Goal: Information Seeking & Learning: Learn about a topic

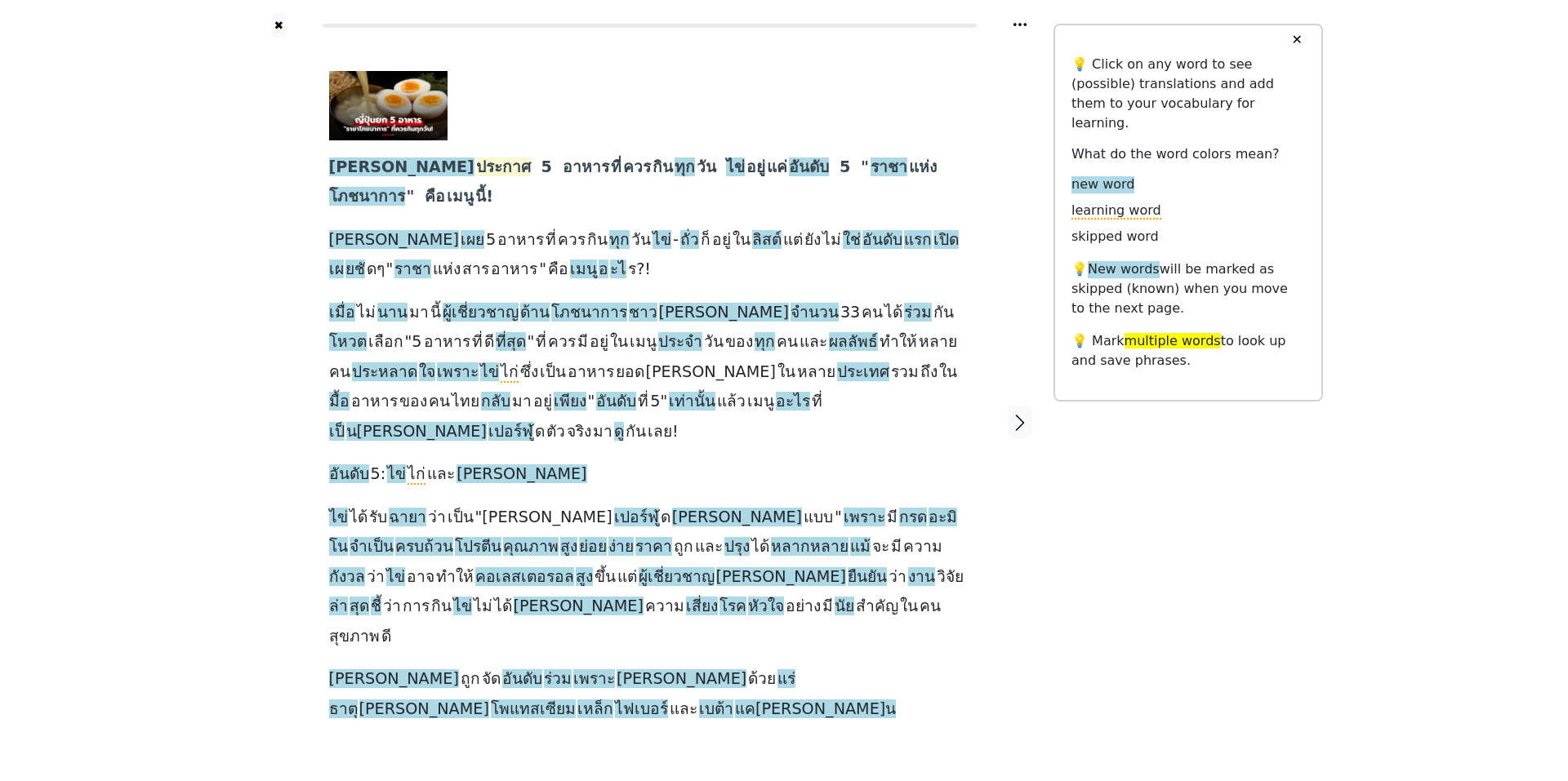
click at [476, 162] on span "ประกาศ" at bounding box center [504, 168] width 55 height 21
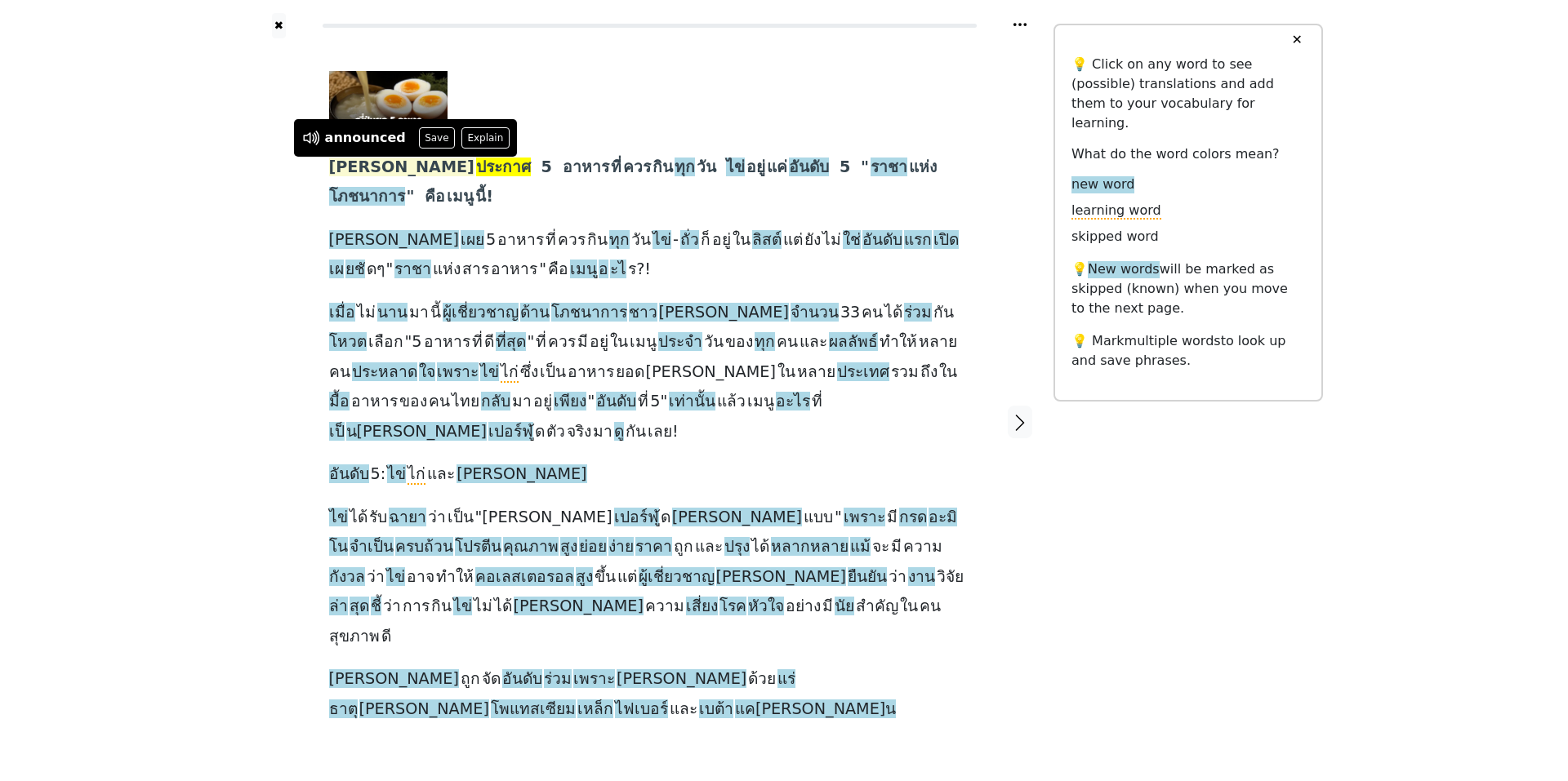
click at [343, 160] on span "[PERSON_NAME]" at bounding box center [402, 168] width 146 height 21
click at [476, 166] on span "ประกาศ" at bounding box center [504, 168] width 55 height 21
click at [164, 189] on div "✖ [PERSON_NAME] ประกาศ 5 อาหาร ที่ ควร กิน ทุก วัน ไข่ อยู่ แค่ อันดับ 5 " ราชา…" at bounding box center [784, 432] width 1568 height 863
click at [542, 166] on span "5" at bounding box center [546, 168] width 10 height 21
click at [562, 169] on span "อาหาร" at bounding box center [585, 168] width 46 height 21
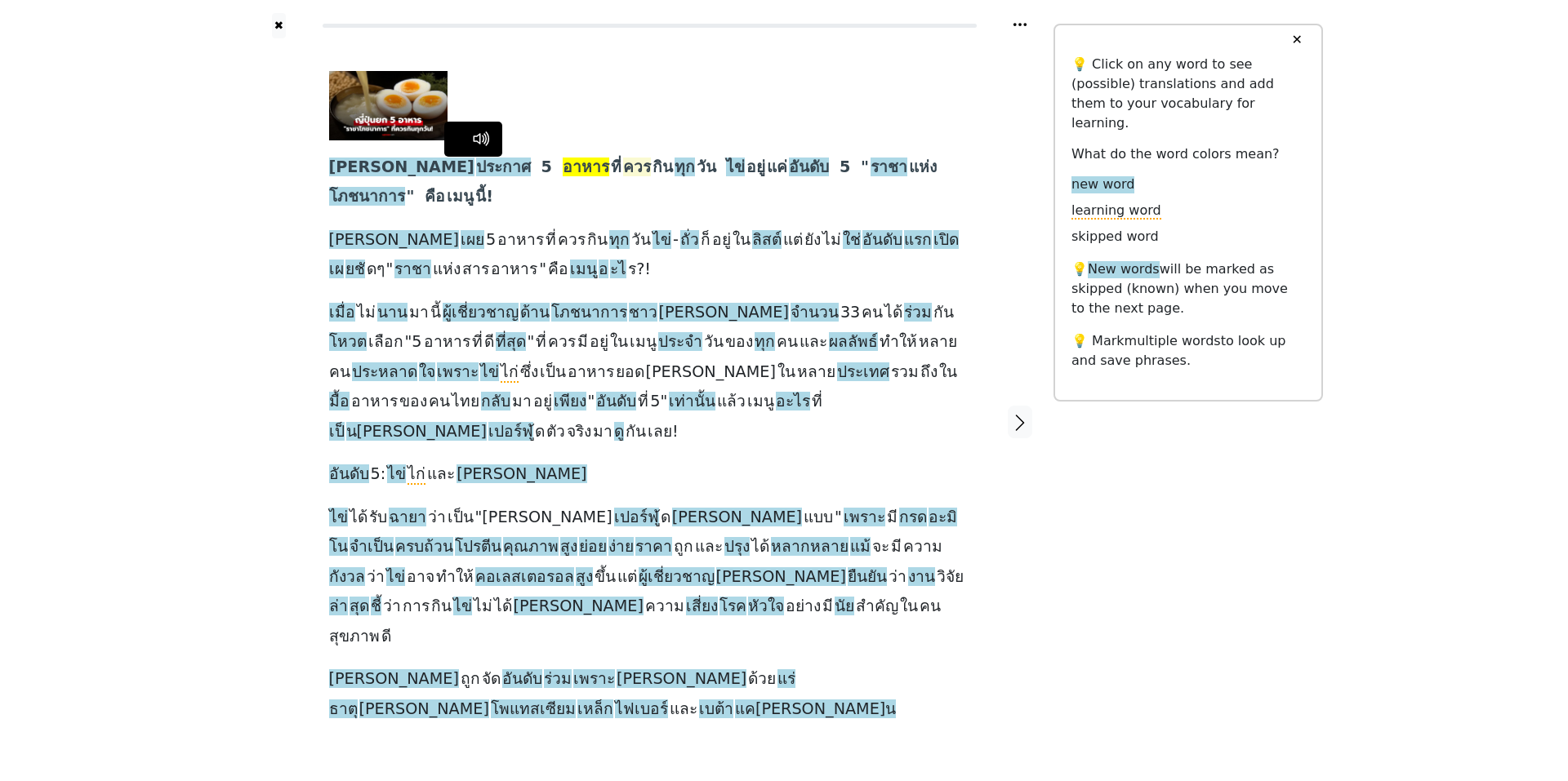
click at [623, 160] on span "ควร" at bounding box center [636, 168] width 27 height 21
click at [674, 169] on span "ทุก" at bounding box center [685, 168] width 21 height 21
click at [652, 164] on span "กิน" at bounding box center [663, 168] width 21 height 21
click at [674, 163] on span "ทุก" at bounding box center [685, 168] width 21 height 21
click at [697, 167] on span "วัน" at bounding box center [706, 168] width 20 height 21
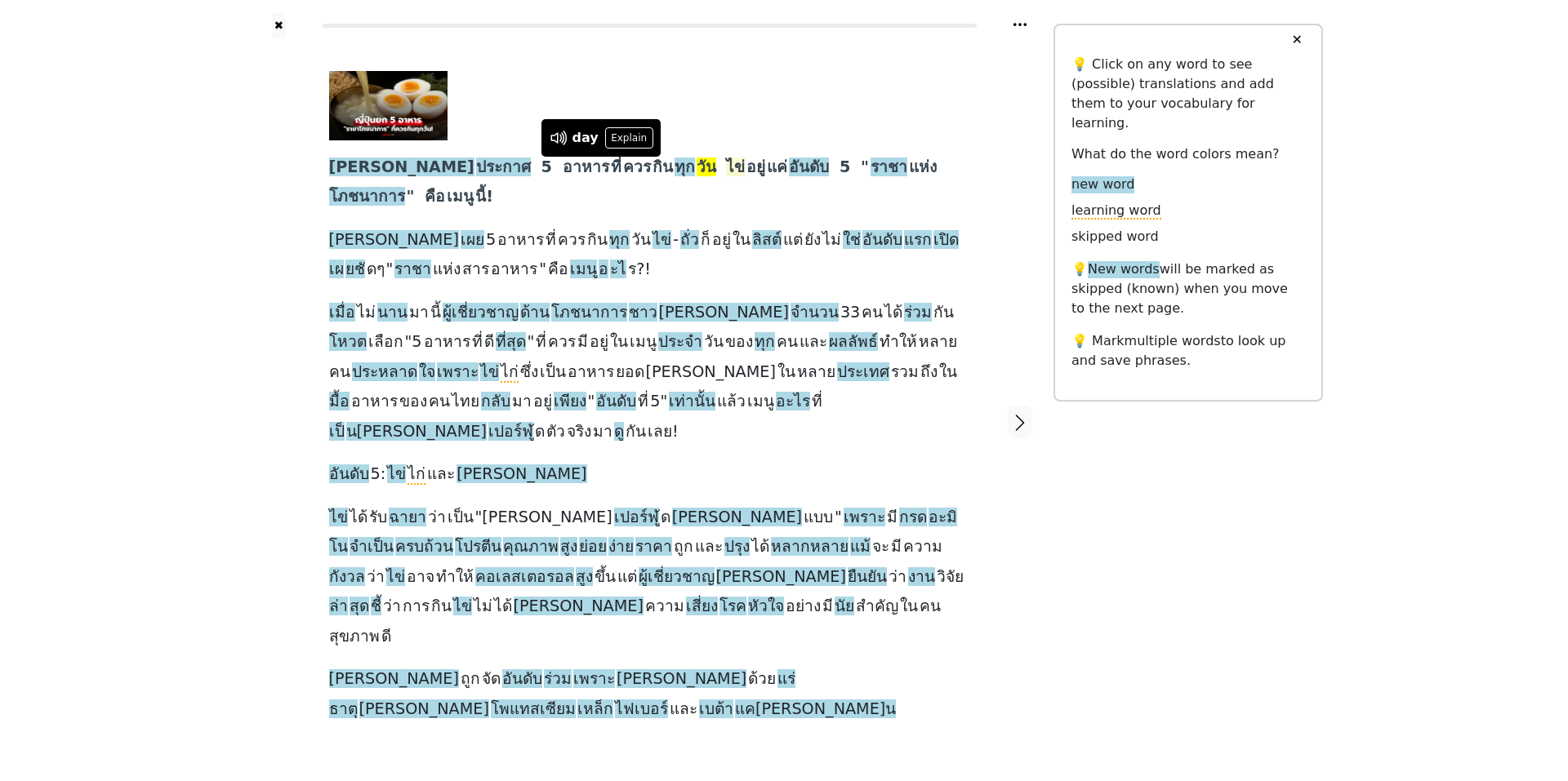
click at [726, 162] on span "ไข่" at bounding box center [736, 168] width 19 height 21
click at [746, 166] on span "อยู่" at bounding box center [756, 168] width 19 height 21
click at [746, 164] on span "อยู่" at bounding box center [756, 168] width 19 height 21
click at [767, 163] on span "แค่" at bounding box center [777, 168] width 21 height 21
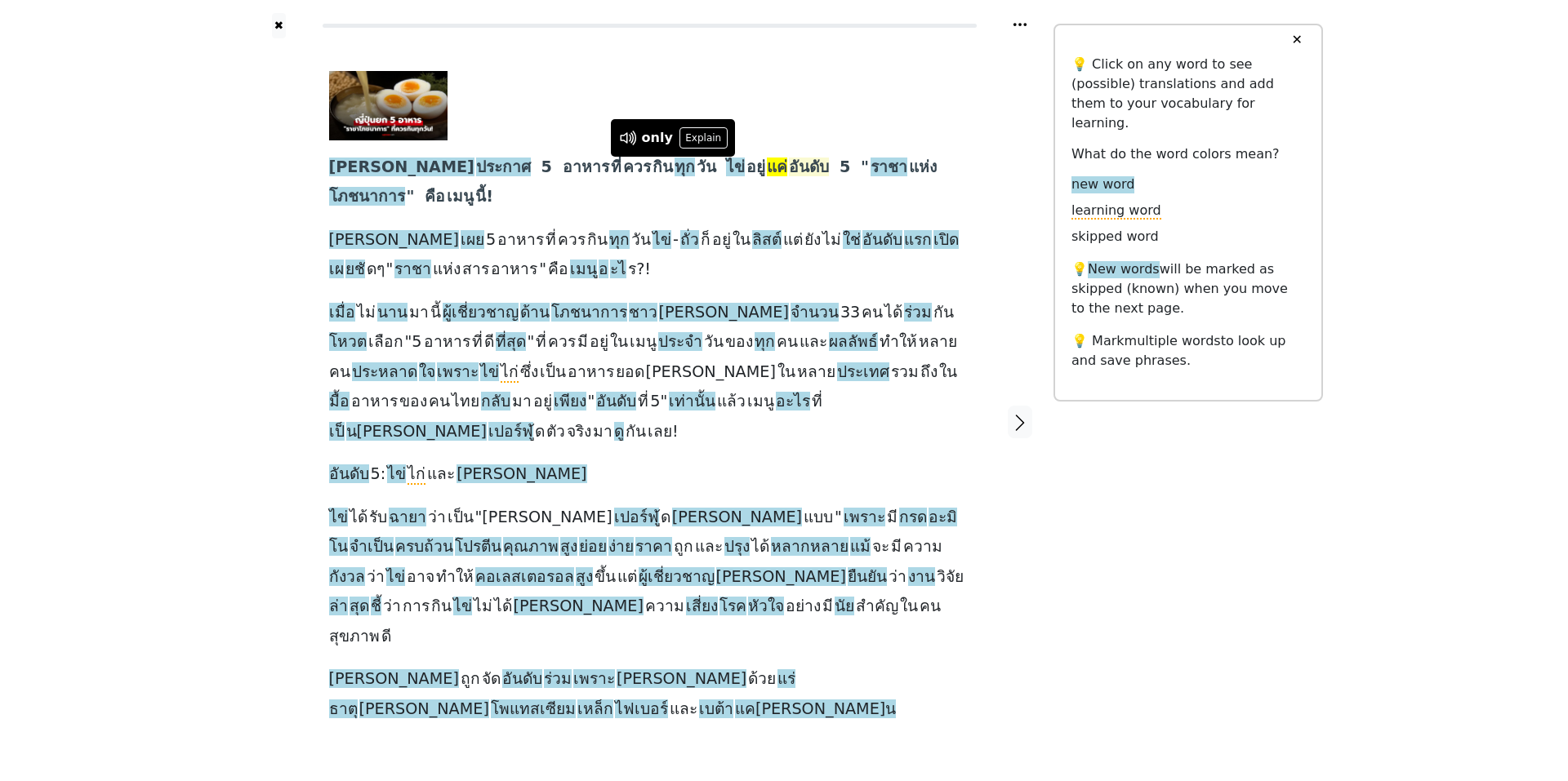
click at [789, 160] on span "อันดับ" at bounding box center [809, 168] width 40 height 21
click at [840, 166] on span "5" at bounding box center [845, 168] width 10 height 21
click at [116, 228] on div "✖ [PERSON_NAME] ประกาศ 5 อาหาร ที่ ควร กิน ทุก วัน ไข่ อยู่ แค่ อันดับ 5 " ราชา…" at bounding box center [784, 432] width 1568 height 863
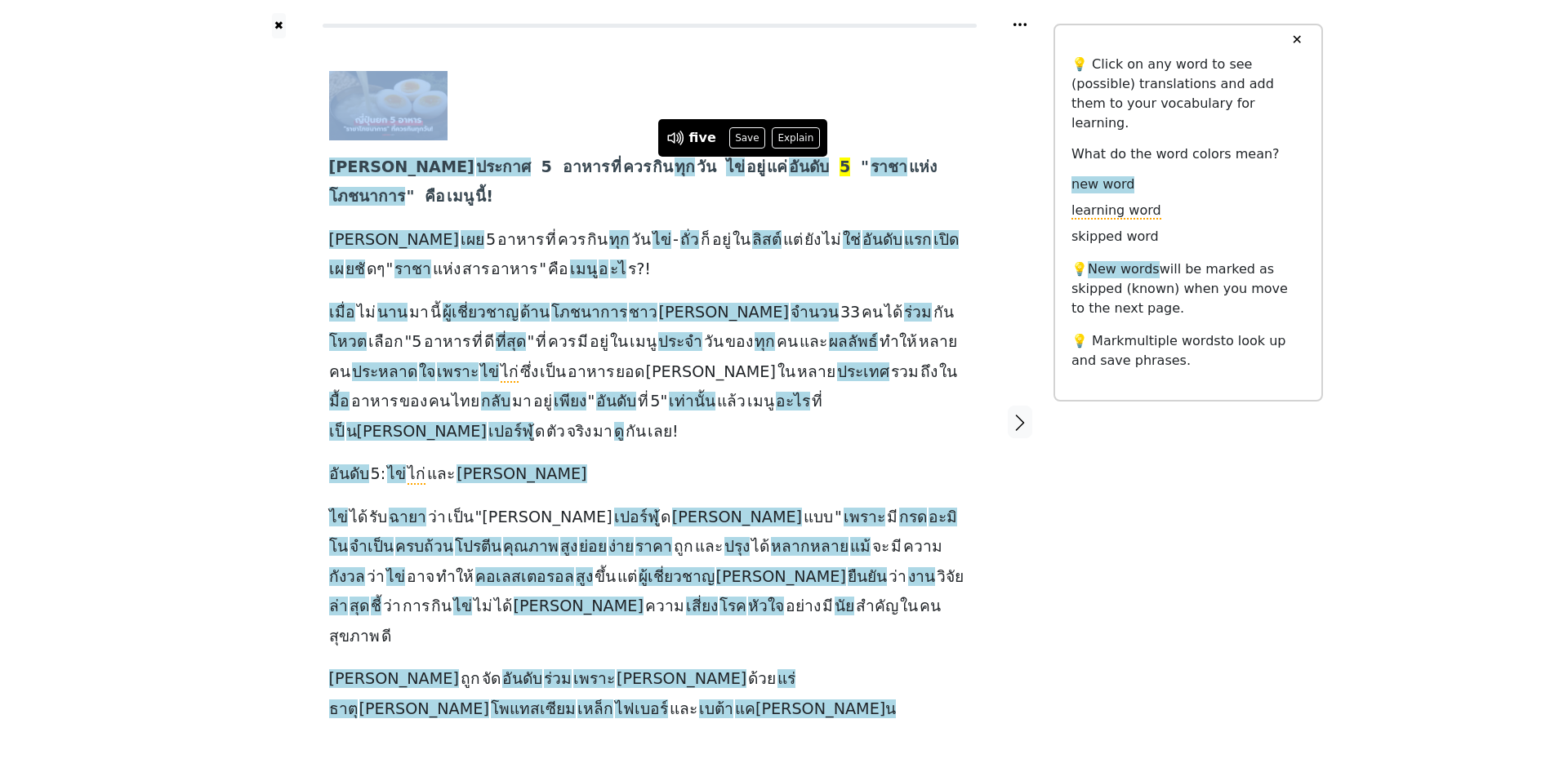
click at [116, 228] on div "✖ [PERSON_NAME] ประกาศ 5 อาหาร ที่ ควร กิน ทุก วัน ไข่ อยู่ แค่ อันดับ 5 " ราชา…" at bounding box center [784, 432] width 1568 height 863
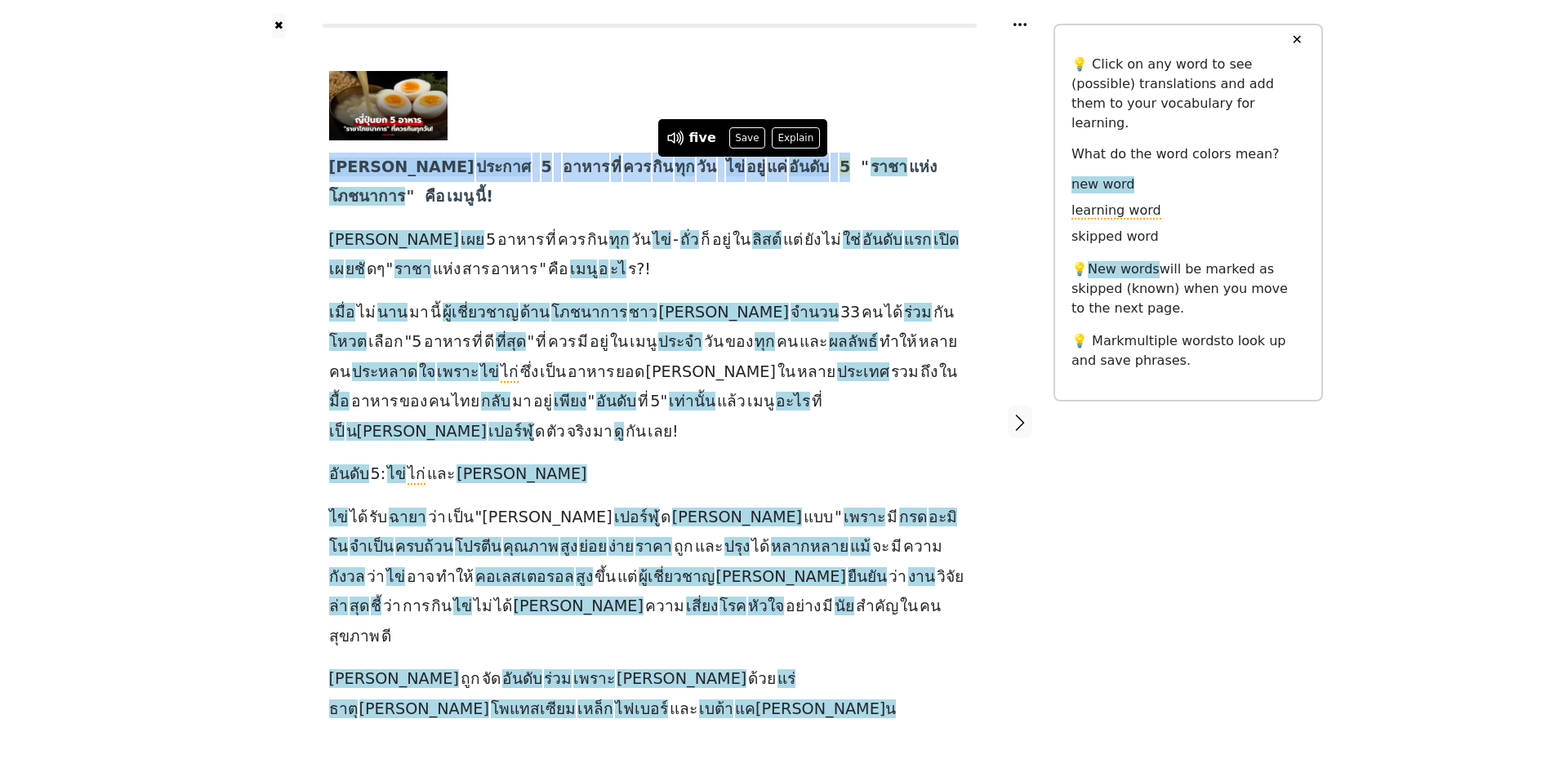
drag, startPoint x: 313, startPoint y: 161, endPoint x: 740, endPoint y: 174, distance: 427.2
click at [740, 174] on div "[PERSON_NAME] ประกาศ 5 อาหาร ที่ ควร กิน ทุก วัน ไข่ อยู่ แค่ อันดับ 5 " ราชา แ…" at bounding box center [650, 422] width 674 height 767
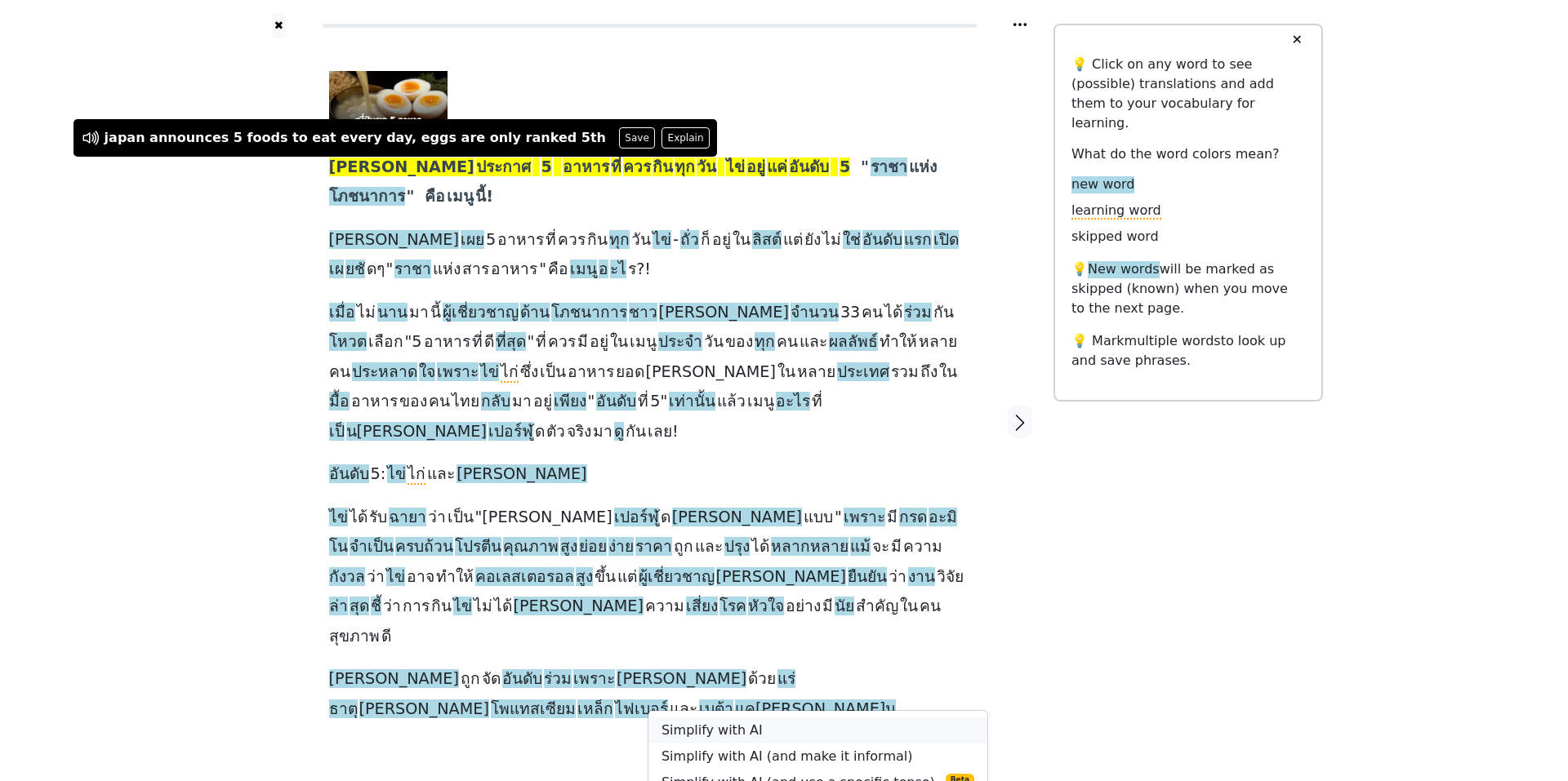
click at [722, 718] on link "Simplify with AI" at bounding box center [818, 731] width 339 height 27
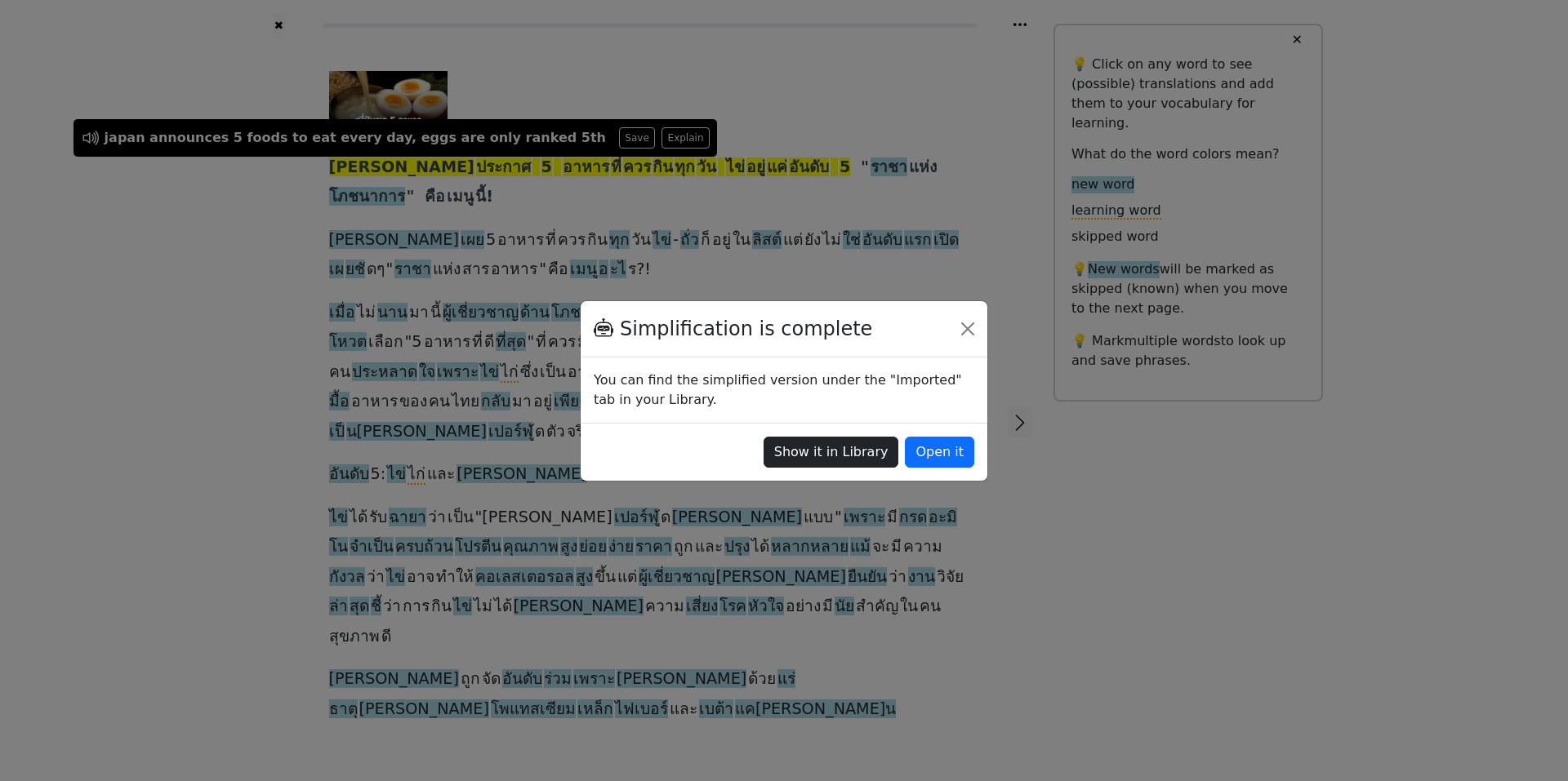
click at [866, 451] on button "Show it in Library" at bounding box center [830, 452] width 135 height 31
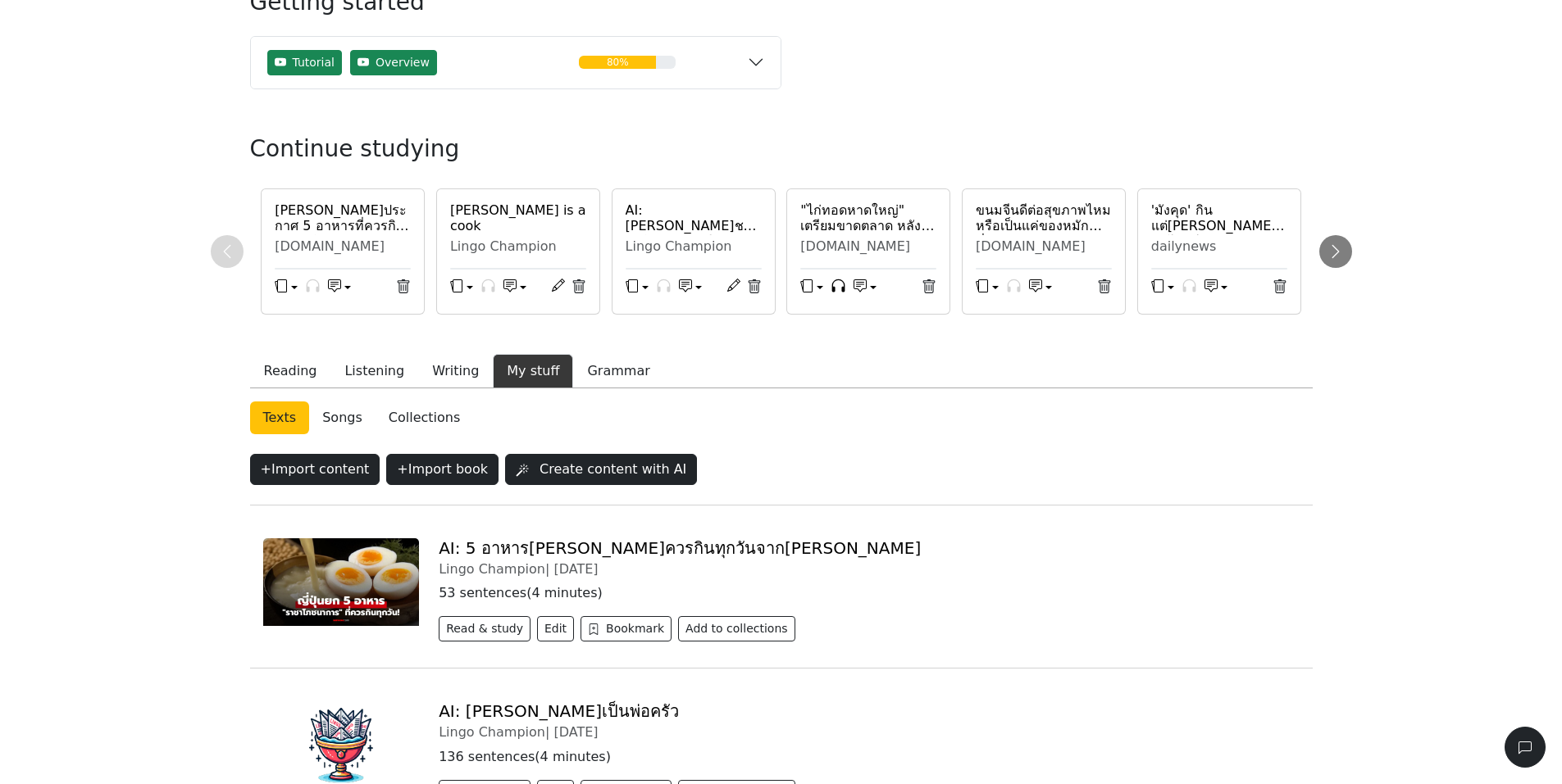
scroll to position [374, 0]
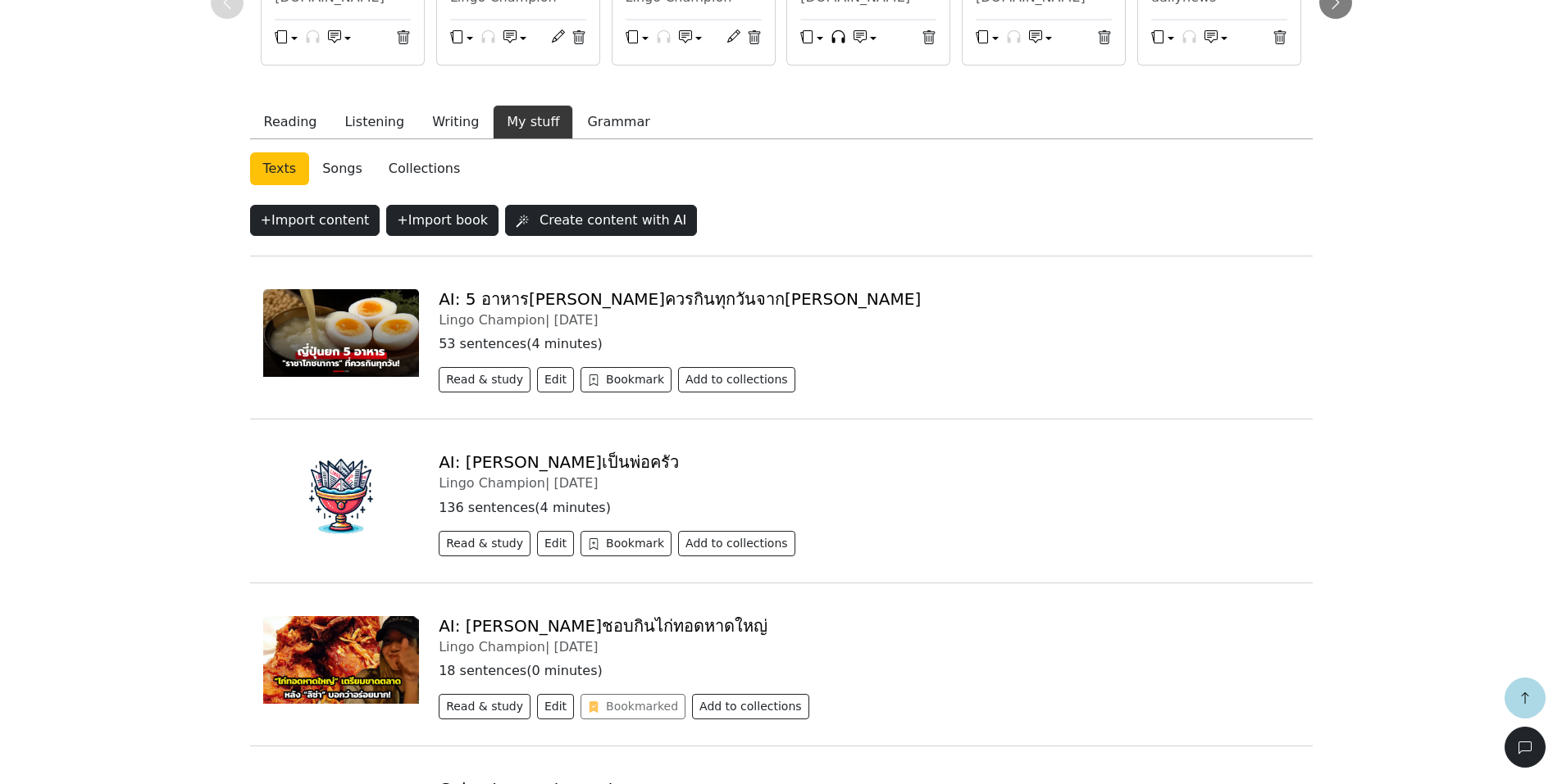
click at [342, 313] on img at bounding box center [341, 333] width 157 height 87
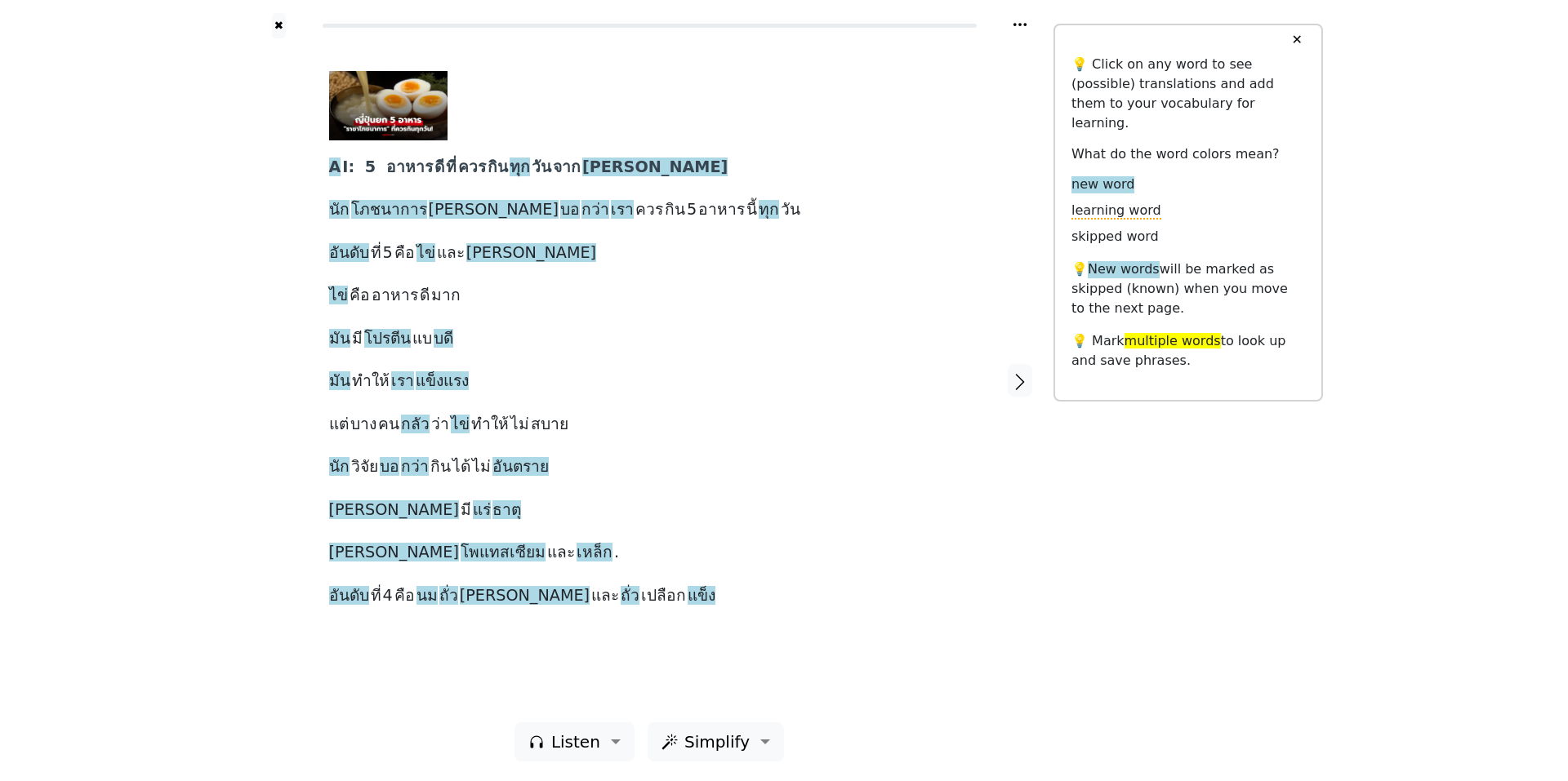
click at [365, 169] on span "5" at bounding box center [370, 168] width 10 height 21
click at [416, 175] on span "อาหาร" at bounding box center [409, 168] width 46 height 21
click at [446, 176] on span "ที่" at bounding box center [451, 168] width 10 height 21
click at [460, 171] on span "ควร" at bounding box center [472, 168] width 27 height 21
click at [488, 173] on span "กิน" at bounding box center [498, 168] width 21 height 21
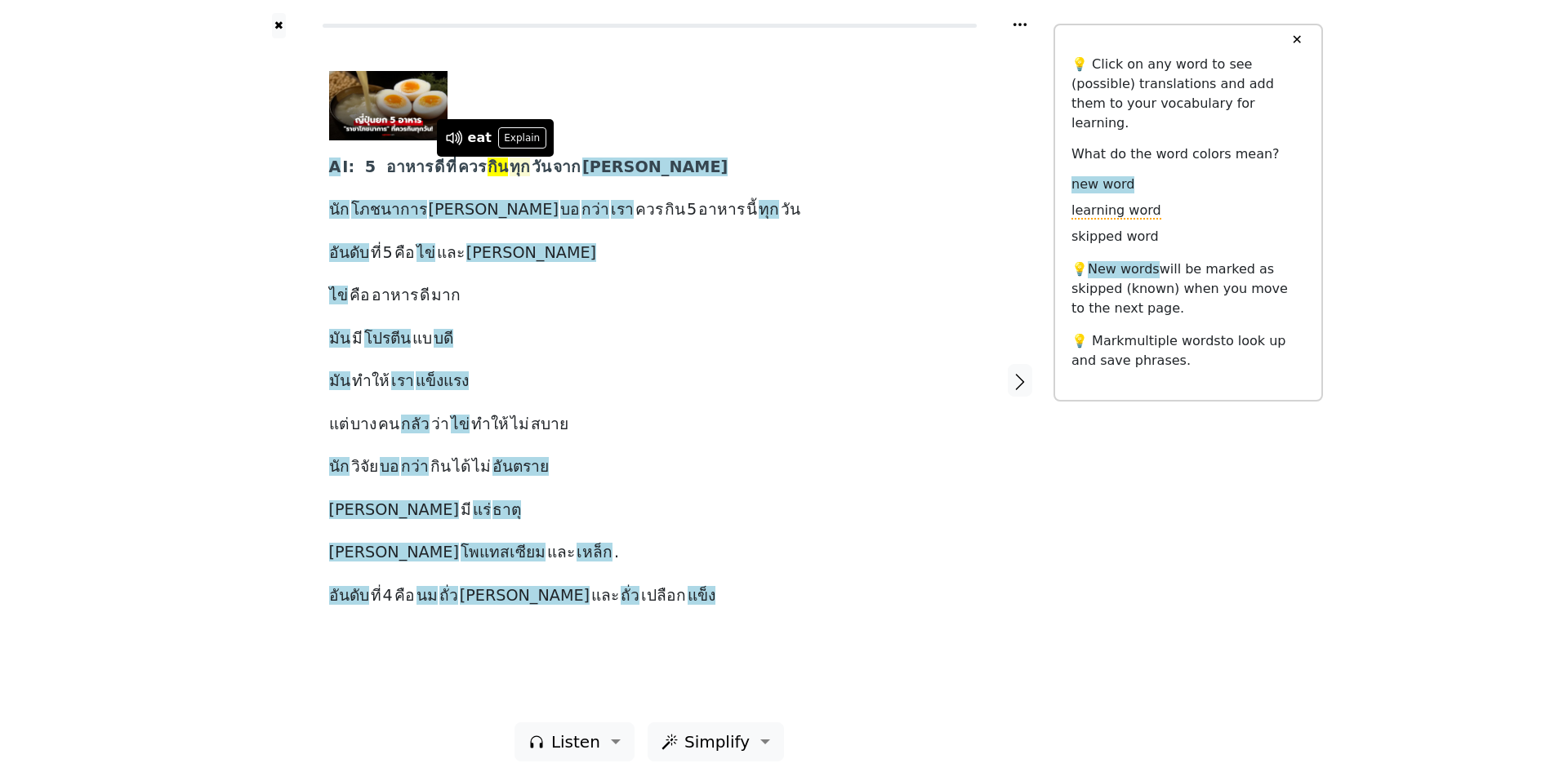
click at [521, 166] on span "ทุก" at bounding box center [520, 168] width 21 height 21
click at [534, 165] on span "วัน" at bounding box center [541, 168] width 20 height 21
click at [565, 169] on span "จาก" at bounding box center [566, 168] width 27 height 21
click at [593, 163] on span "[PERSON_NAME]" at bounding box center [655, 168] width 146 height 21
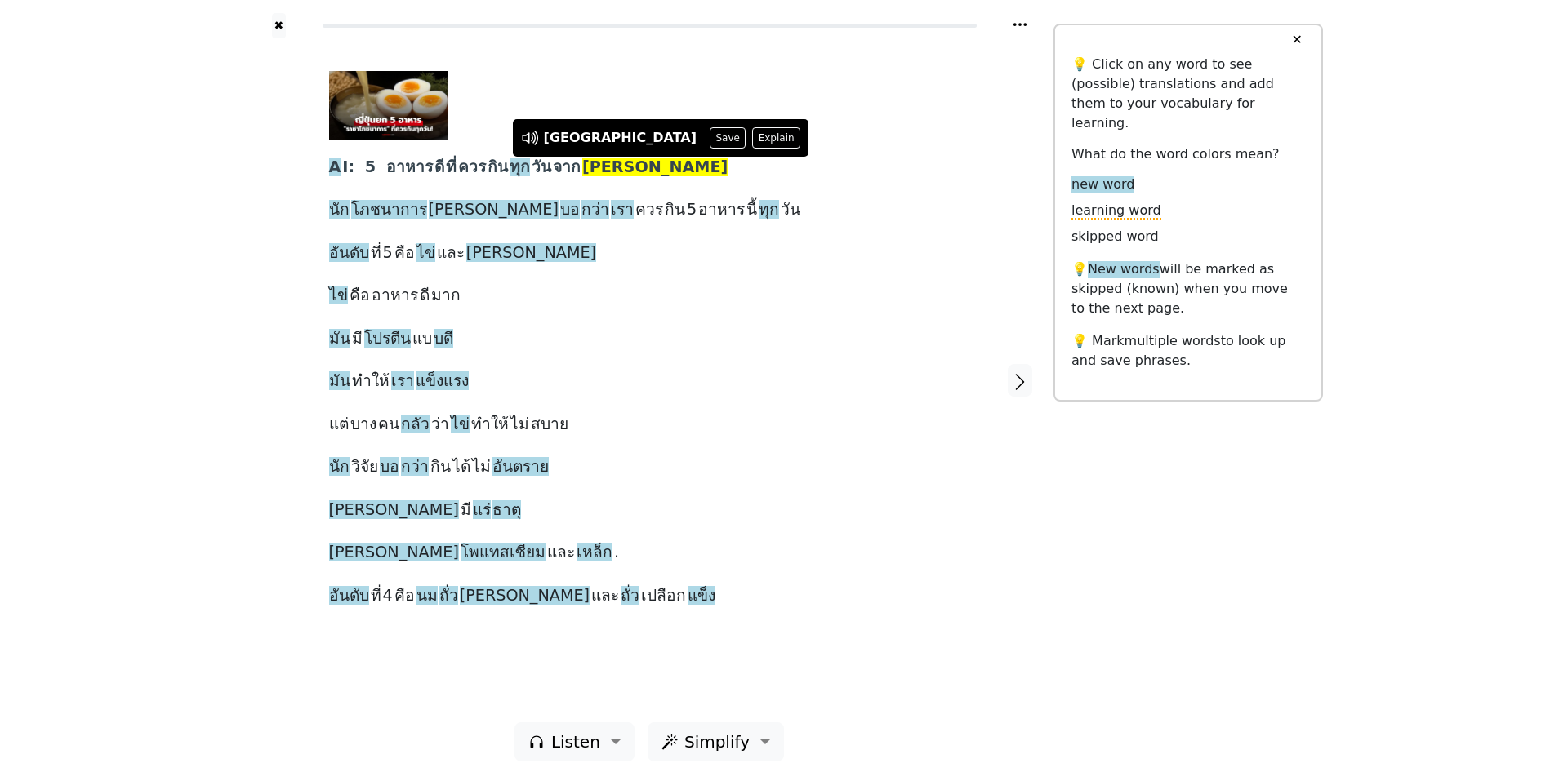
click at [720, 132] on div at bounding box center [644, 105] width 629 height 69
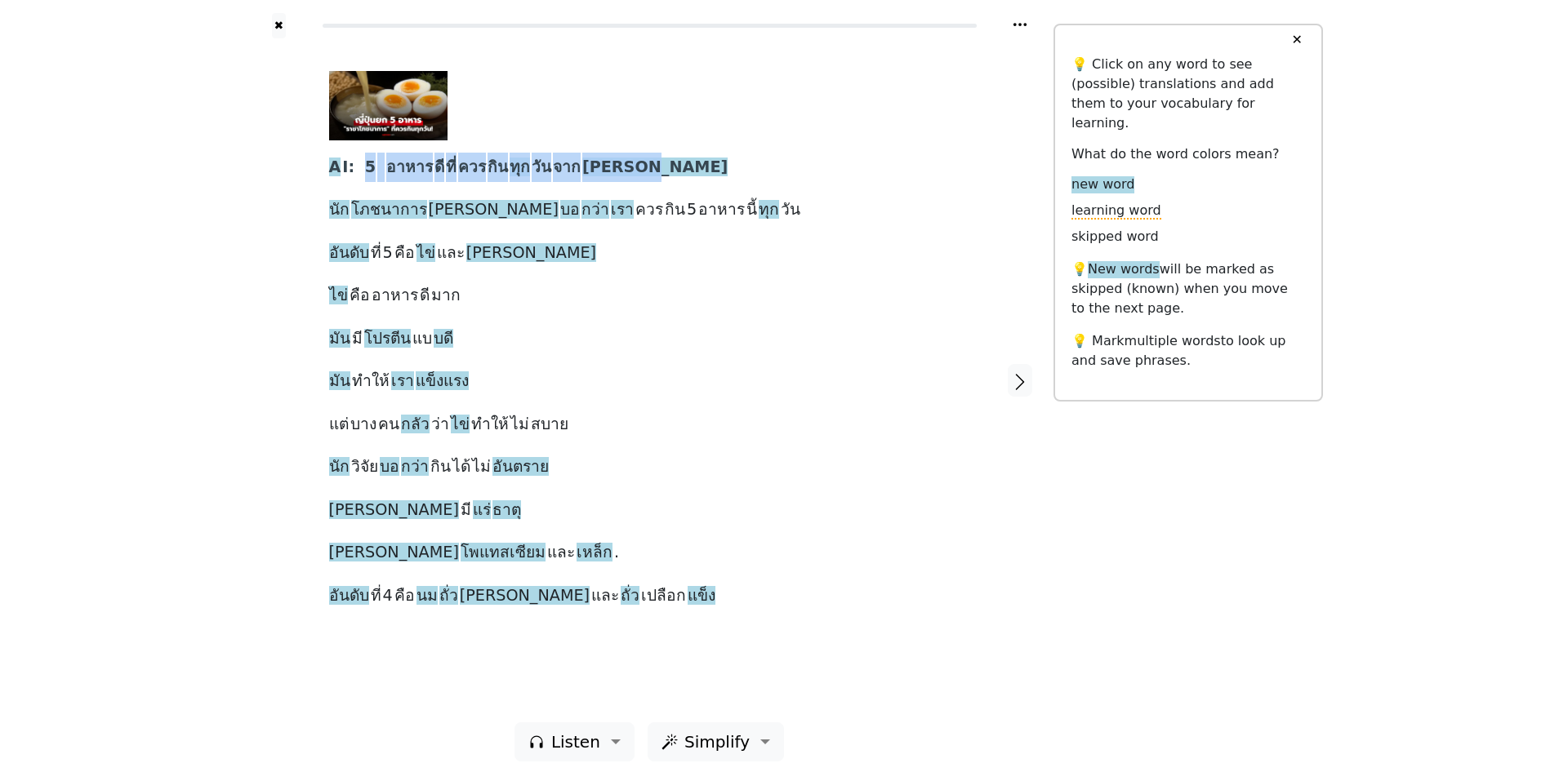
drag, startPoint x: 360, startPoint y: 162, endPoint x: 620, endPoint y: 172, distance: 260.2
click at [620, 172] on div "A I: 5 อาหาร [PERSON_NAME] ควร กิน ทุก วัน จาก [PERSON_NAME] นัก โภชนาการ [PERS…" at bounding box center [650, 341] width 641 height 540
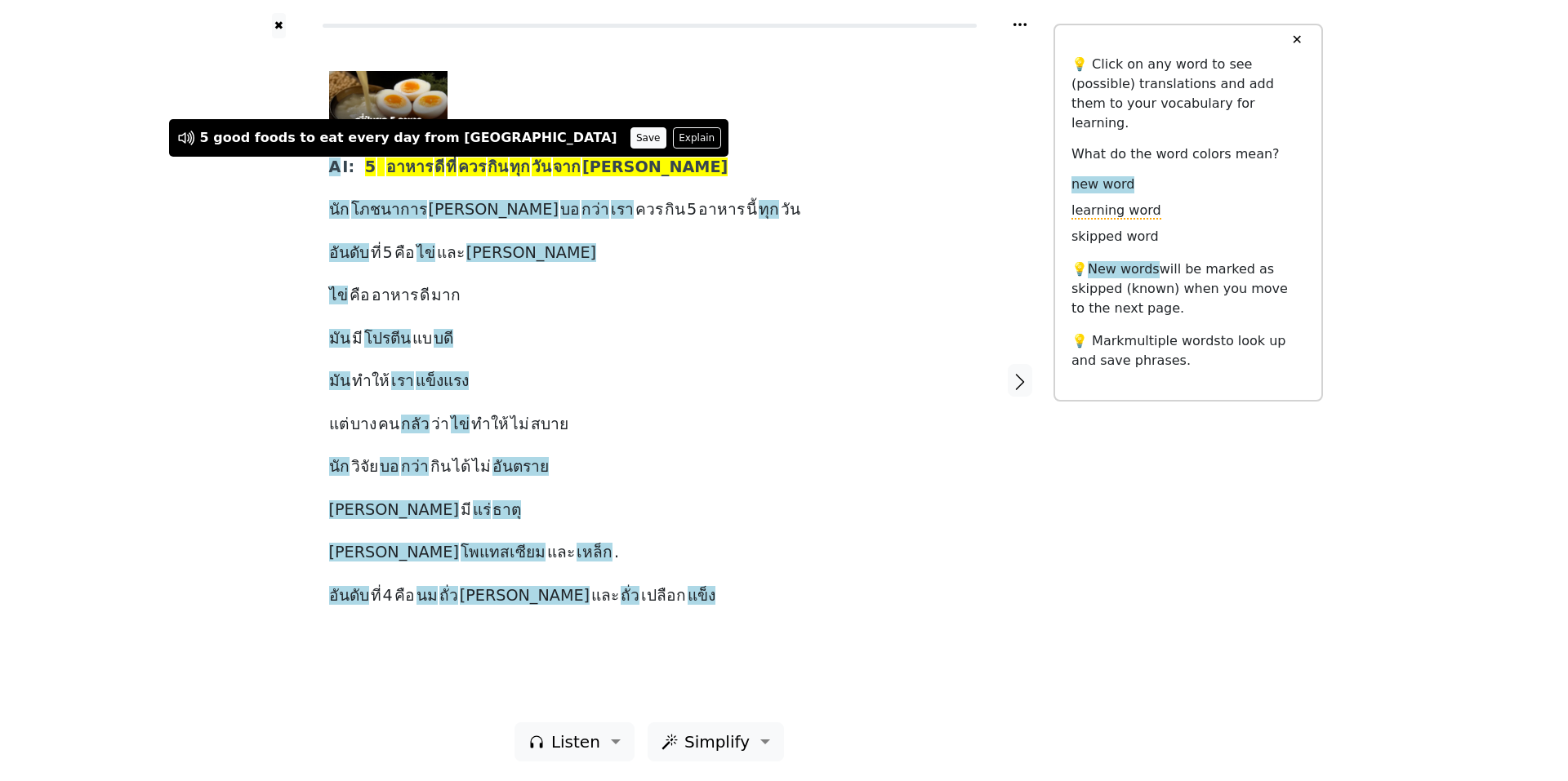
click at [631, 135] on button "Save" at bounding box center [649, 138] width 36 height 21
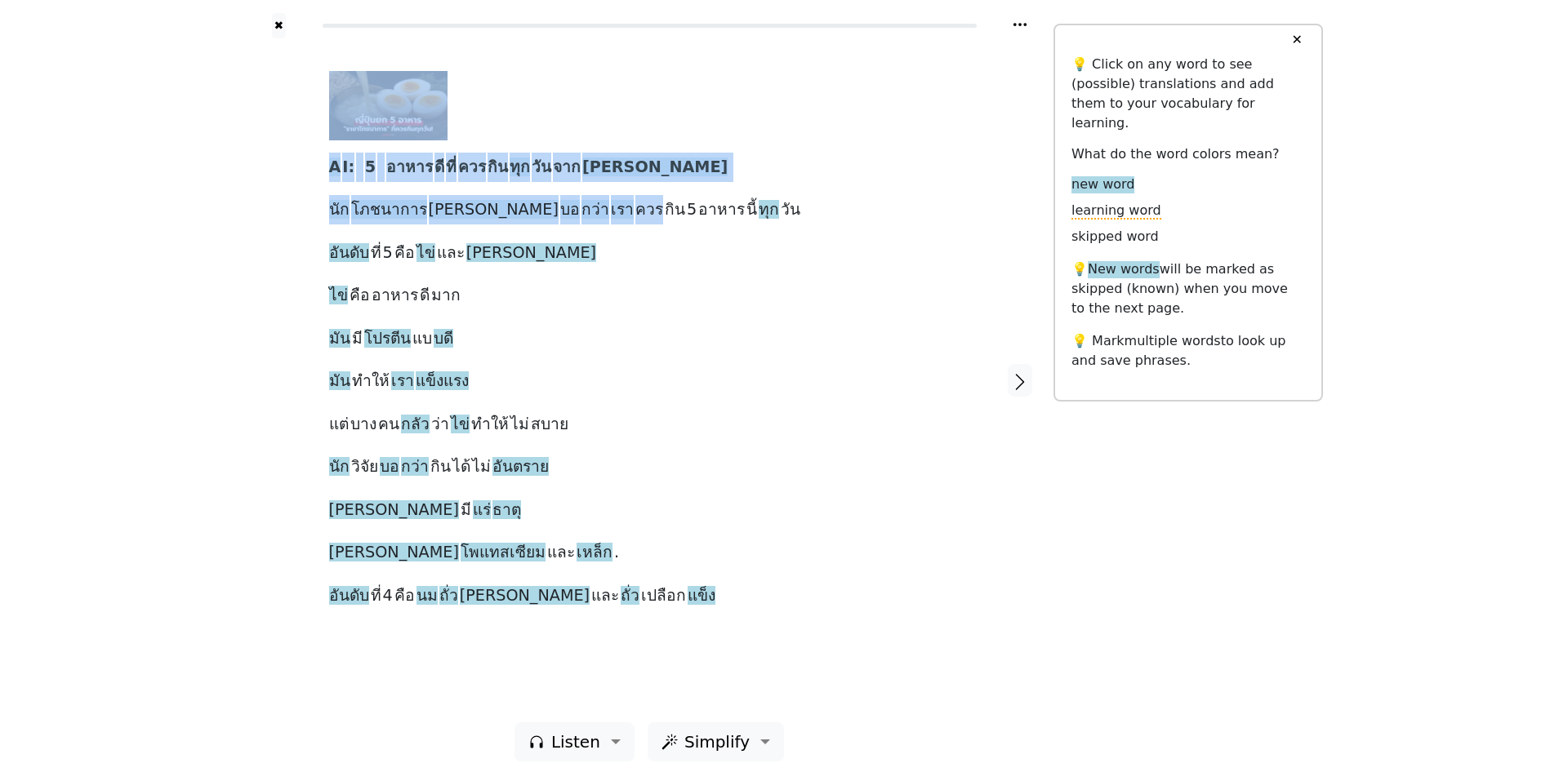
drag, startPoint x: 312, startPoint y: 206, endPoint x: 543, endPoint y: 222, distance: 231.6
click at [544, 222] on div "A I: 5 อาหาร [PERSON_NAME] ควร กิน ทุก วัน จาก [PERSON_NAME] นัก โภชนาการ [PERS…" at bounding box center [650, 381] width 809 height 684
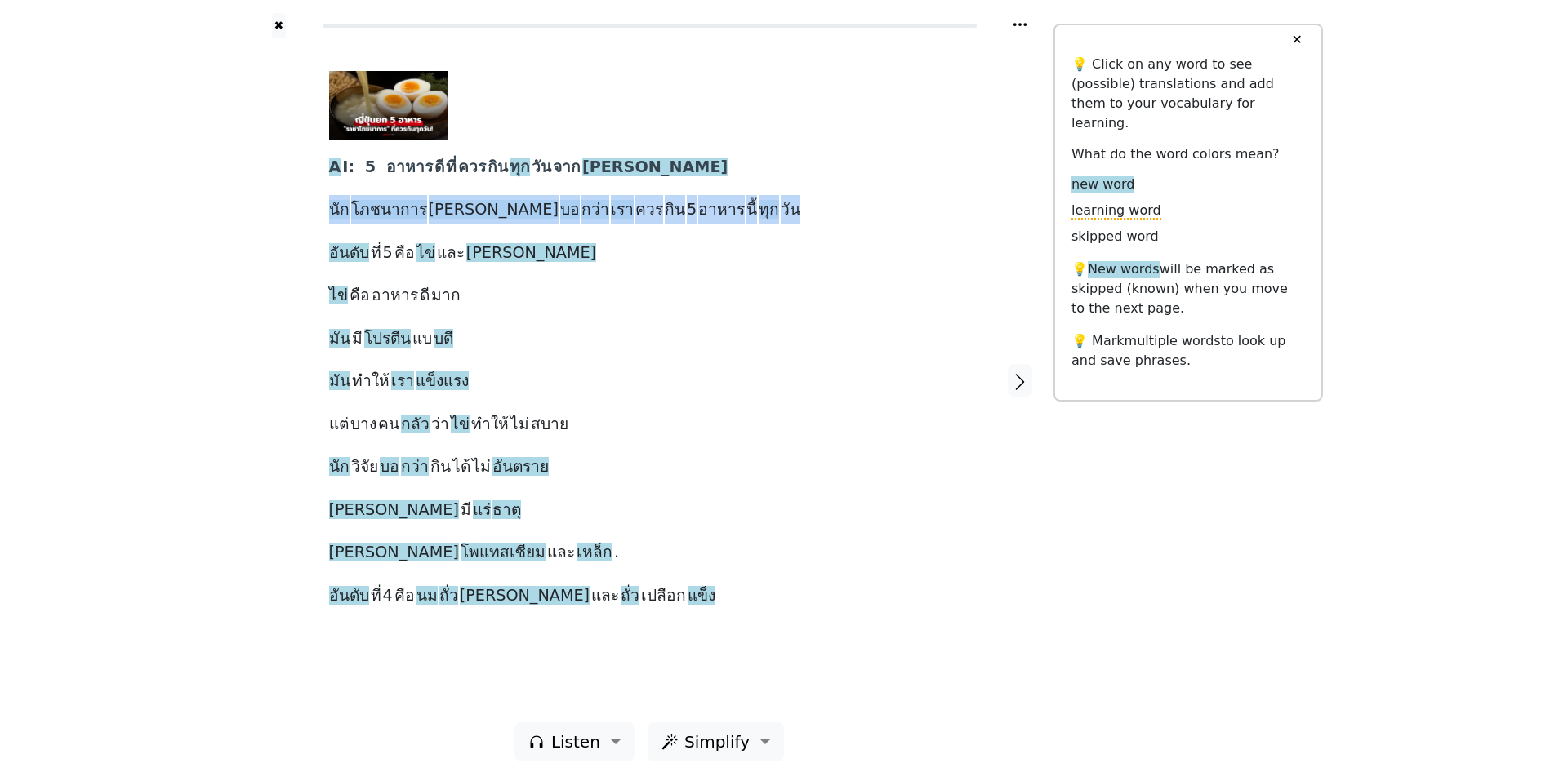
drag, startPoint x: 325, startPoint y: 211, endPoint x: 691, endPoint y: 217, distance: 366.0
click at [691, 217] on div "A I: 5 อาหาร [PERSON_NAME] ควร กิน ทุก วัน จาก [PERSON_NAME] นัก โภชนาการ [PERS…" at bounding box center [650, 381] width 674 height 684
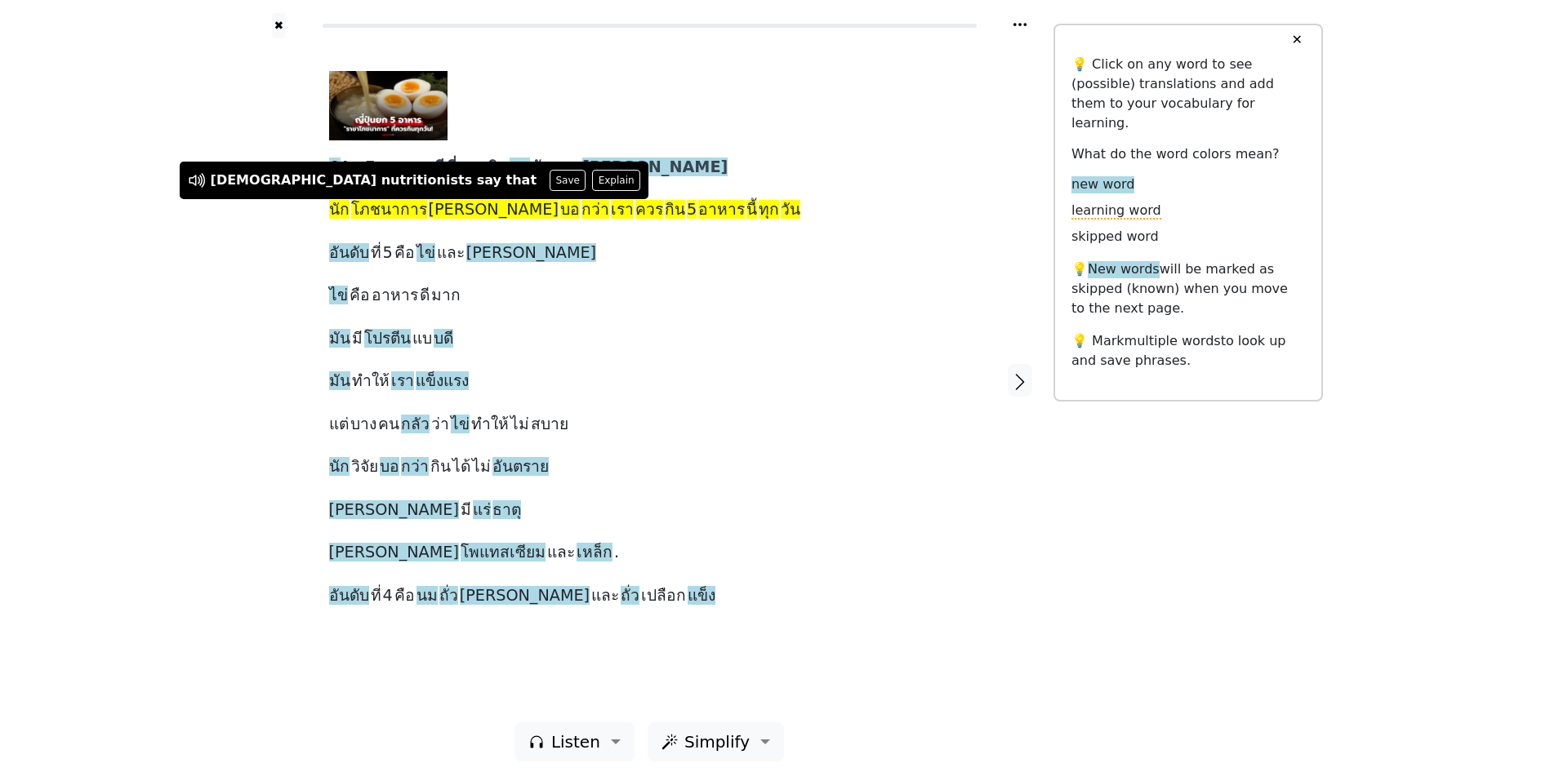
click at [690, 217] on div "A I: 5 อาหาร [PERSON_NAME] ควร กิน ทุก วัน จาก [PERSON_NAME] นัก โภชนาการ [PERS…" at bounding box center [650, 341] width 641 height 540
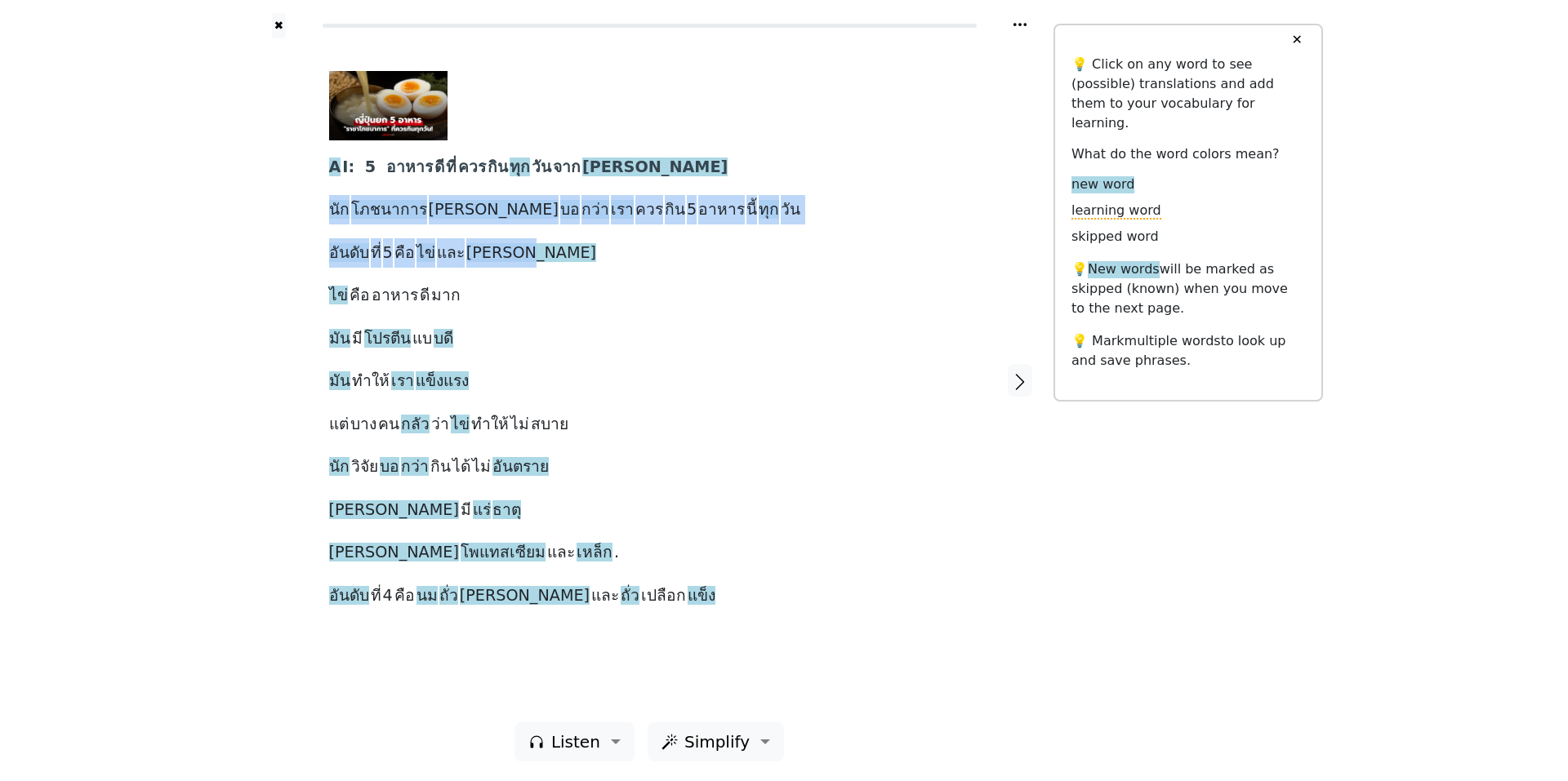
drag, startPoint x: 320, startPoint y: 206, endPoint x: 608, endPoint y: 229, distance: 288.9
click at [608, 229] on div "A I: 5 อาหาร [PERSON_NAME] ควร กิน ทุก วัน จาก [PERSON_NAME] นัก โภชนาการ [PERS…" at bounding box center [650, 381] width 674 height 684
click at [442, 204] on span "[PERSON_NAME]" at bounding box center [493, 210] width 130 height 21
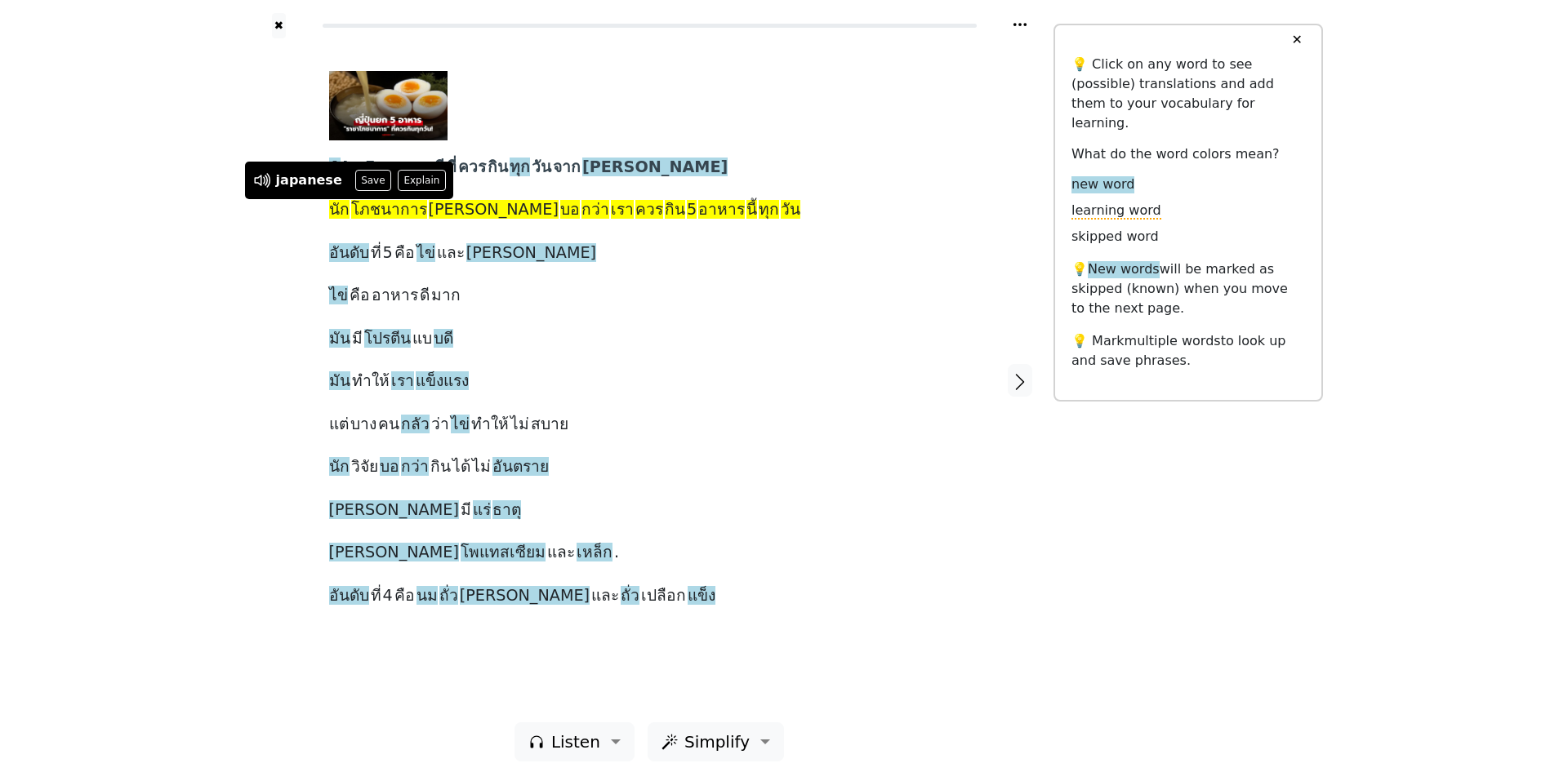
click at [205, 230] on div "✖ A I: 5 อาหาร [PERSON_NAME] ควร กิน ทุก วัน จาก [PERSON_NAME] นัก โภชนาการ [PE…" at bounding box center [784, 390] width 1568 height 781
click at [753, 240] on div "A I: 5 อาหาร [PERSON_NAME] ควร กิน ทุก วัน จาก [PERSON_NAME] นัก โภชนาการ [PERS…" at bounding box center [650, 341] width 641 height 540
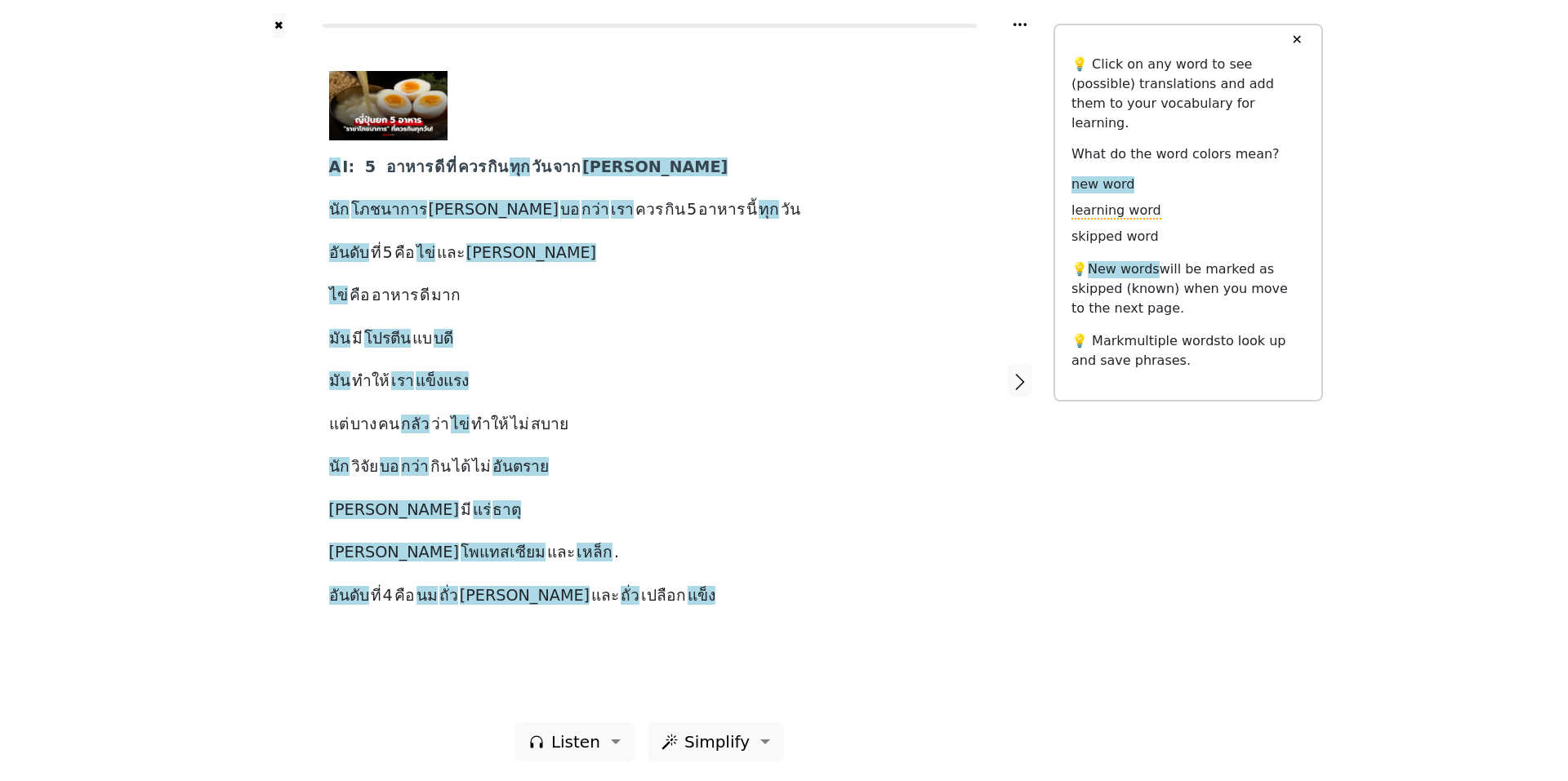
click at [879, 469] on div "A I: 5 อาหาร [PERSON_NAME] ควร กิน ทุก วัน จาก [PERSON_NAME] นัก โภชนาการ [PERS…" at bounding box center [650, 341] width 641 height 540
